Goal: Check status

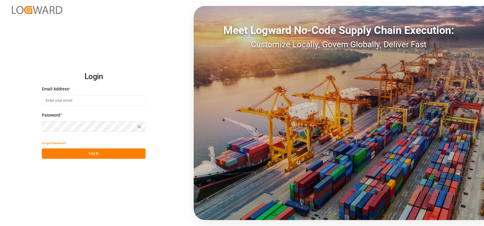
type input "[PERSON_NAME][EMAIL_ADDRESS][PERSON_NAME][PERSON_NAME][DOMAIN_NAME]"
click at [83, 151] on button "Log In" at bounding box center [94, 153] width 104 height 10
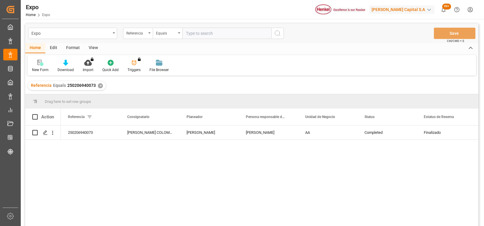
click at [99, 86] on div "✕" at bounding box center [100, 85] width 5 height 5
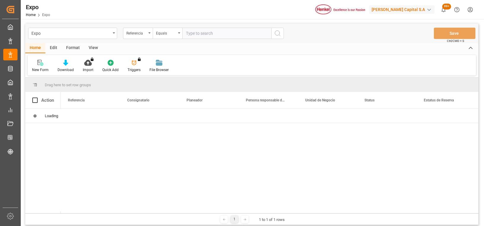
click at [219, 34] on input "text" at bounding box center [226, 33] width 89 height 11
paste input "251006940030"
type input "251006940030"
